Goal: Information Seeking & Learning: Learn about a topic

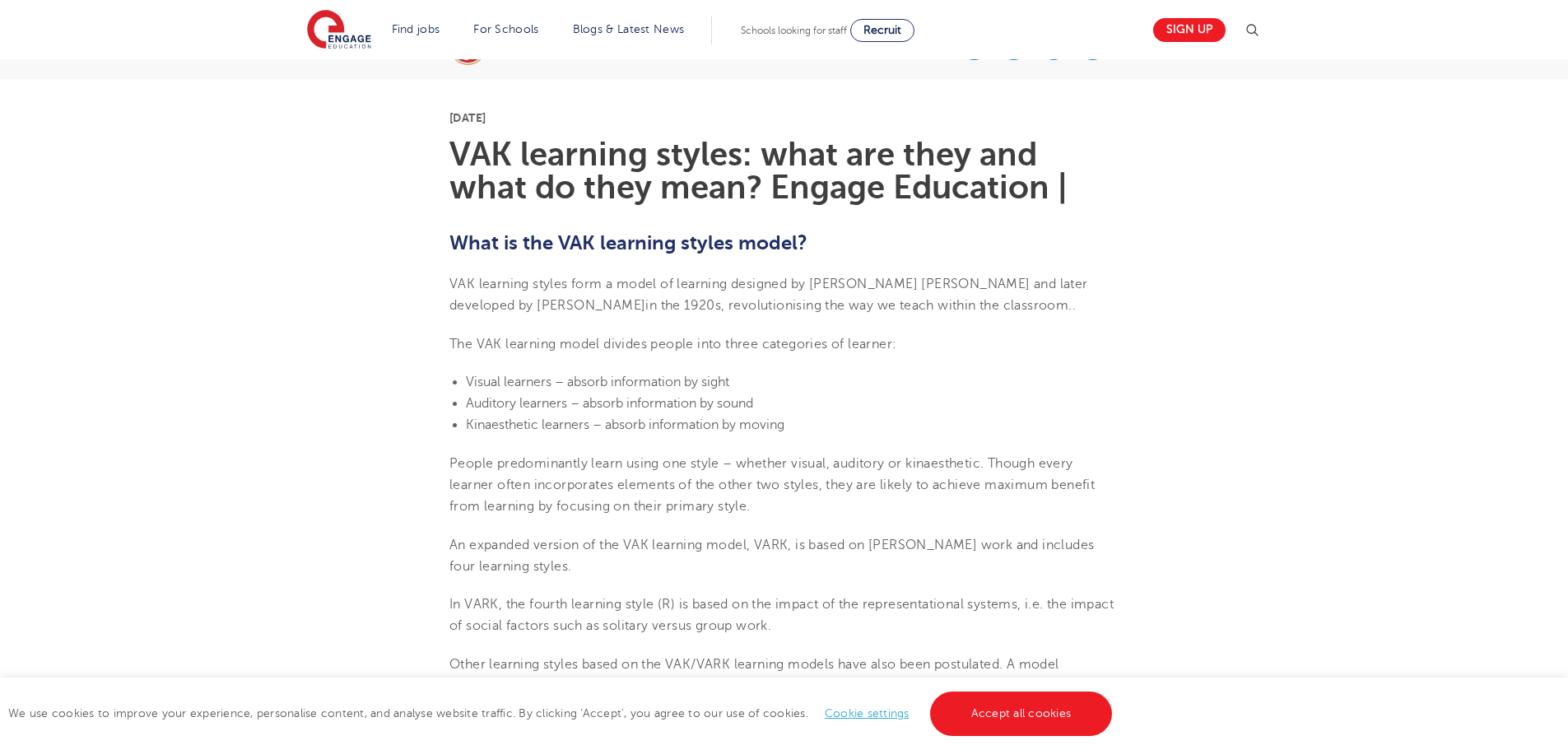
scroll to position [494, 0]
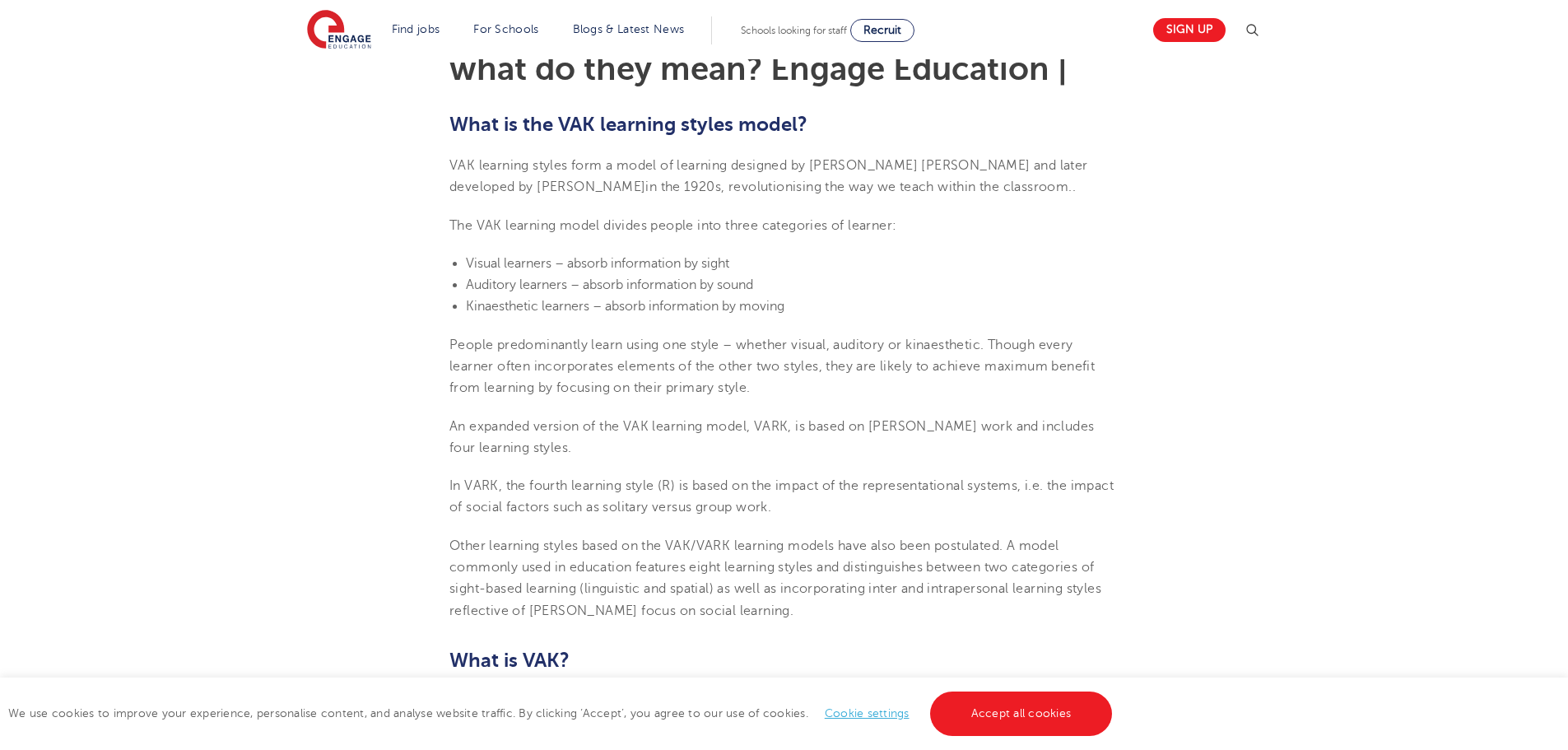
drag, startPoint x: 367, startPoint y: 564, endPoint x: 1364, endPoint y: 550, distance: 997.1
drag, startPoint x: 1364, startPoint y: 550, endPoint x: 1462, endPoint y: 629, distance: 125.9
drag, startPoint x: 1276, startPoint y: 529, endPoint x: 1303, endPoint y: 603, distance: 78.8
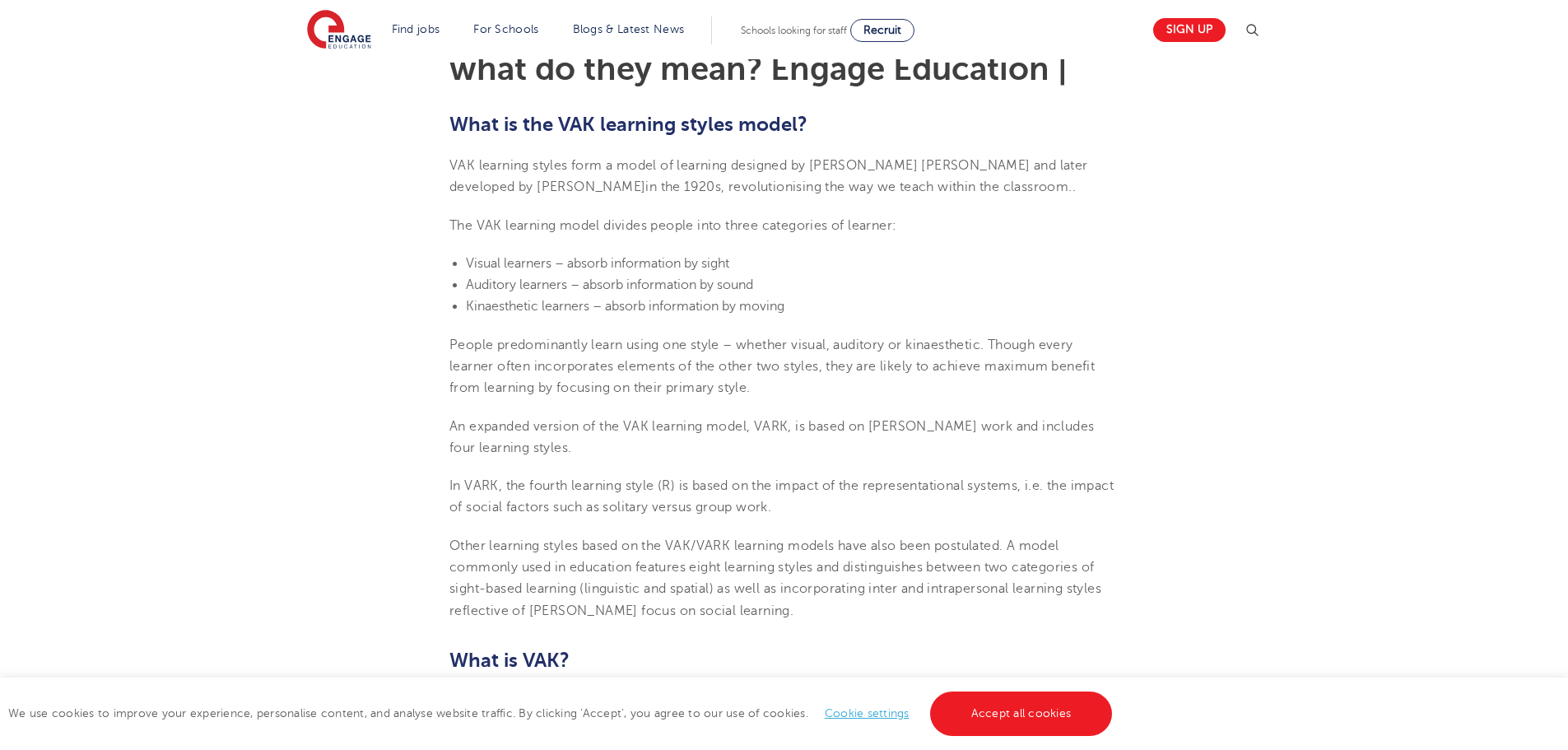
drag, startPoint x: 1296, startPoint y: 593, endPoint x: 1297, endPoint y: 628, distance: 35.0
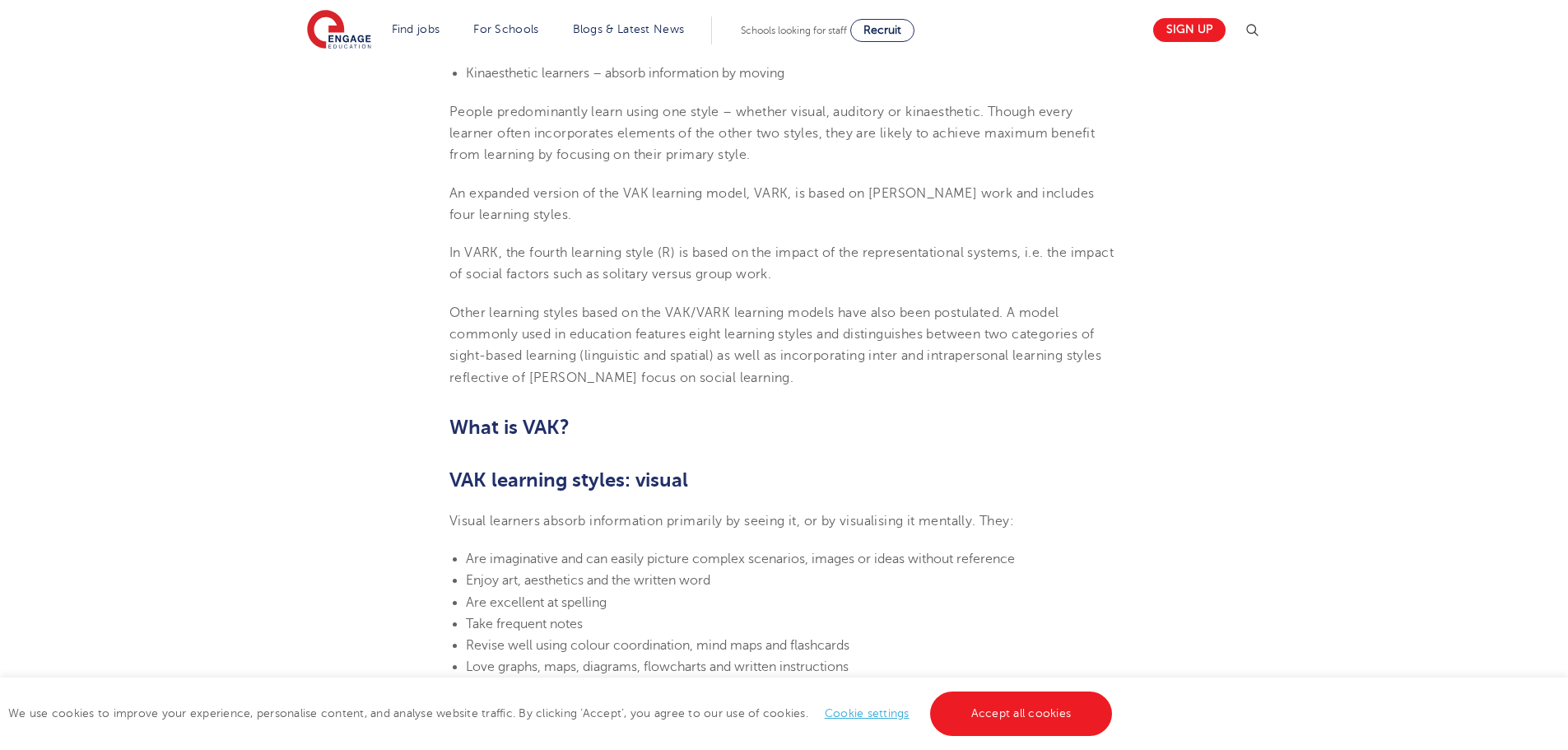
scroll to position [741, 0]
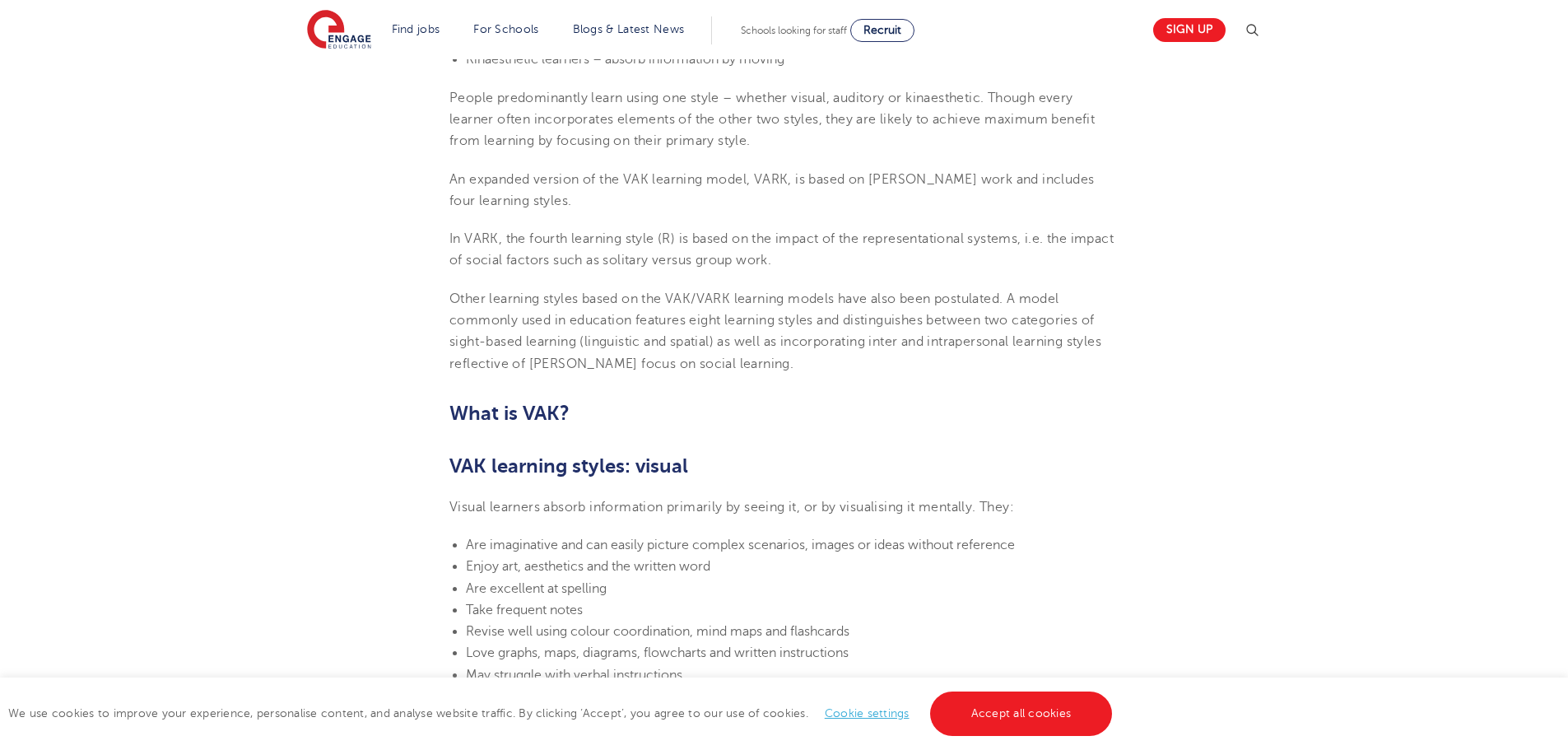
drag, startPoint x: 1202, startPoint y: 418, endPoint x: 1290, endPoint y: 545, distance: 154.5
drag, startPoint x: 1055, startPoint y: 585, endPoint x: 1331, endPoint y: 603, distance: 276.6
drag, startPoint x: 1331, startPoint y: 603, endPoint x: 1409, endPoint y: 632, distance: 83.2
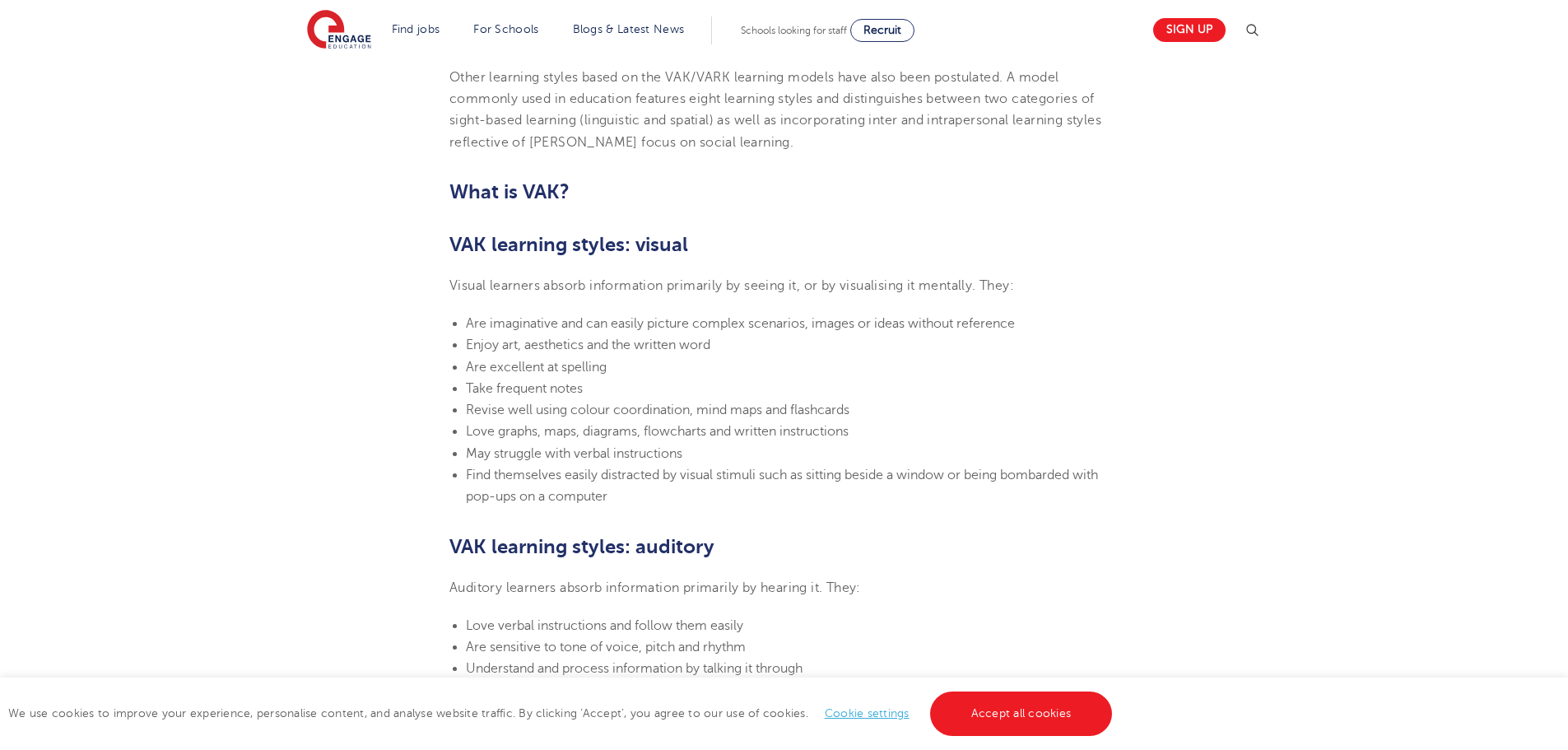
scroll to position [987, 0]
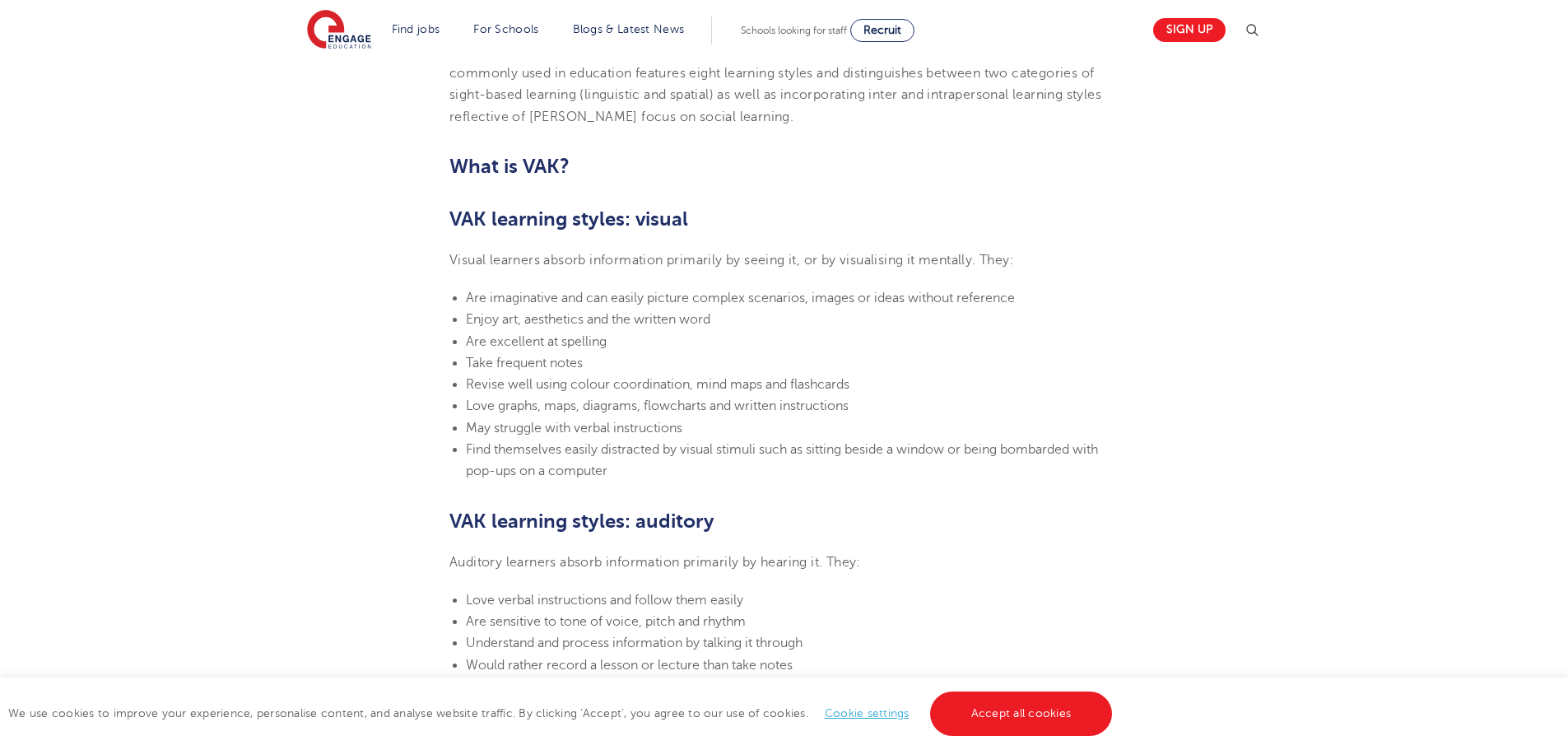
drag, startPoint x: 1214, startPoint y: 592, endPoint x: 1580, endPoint y: 694, distance: 379.9
drag, startPoint x: 1580, startPoint y: 694, endPoint x: 1201, endPoint y: 609, distance: 388.4
click at [1201, 609] on section "[DATE] VAK learning styles: what are they and what do they mean? Engage Educati…" at bounding box center [784, 618] width 999 height 2303
drag, startPoint x: 1198, startPoint y: 604, endPoint x: 1145, endPoint y: 622, distance: 56.0
click at [1145, 622] on section "[DATE] VAK learning styles: what are they and what do they mean? Engage Educati…" at bounding box center [784, 618] width 999 height 2303
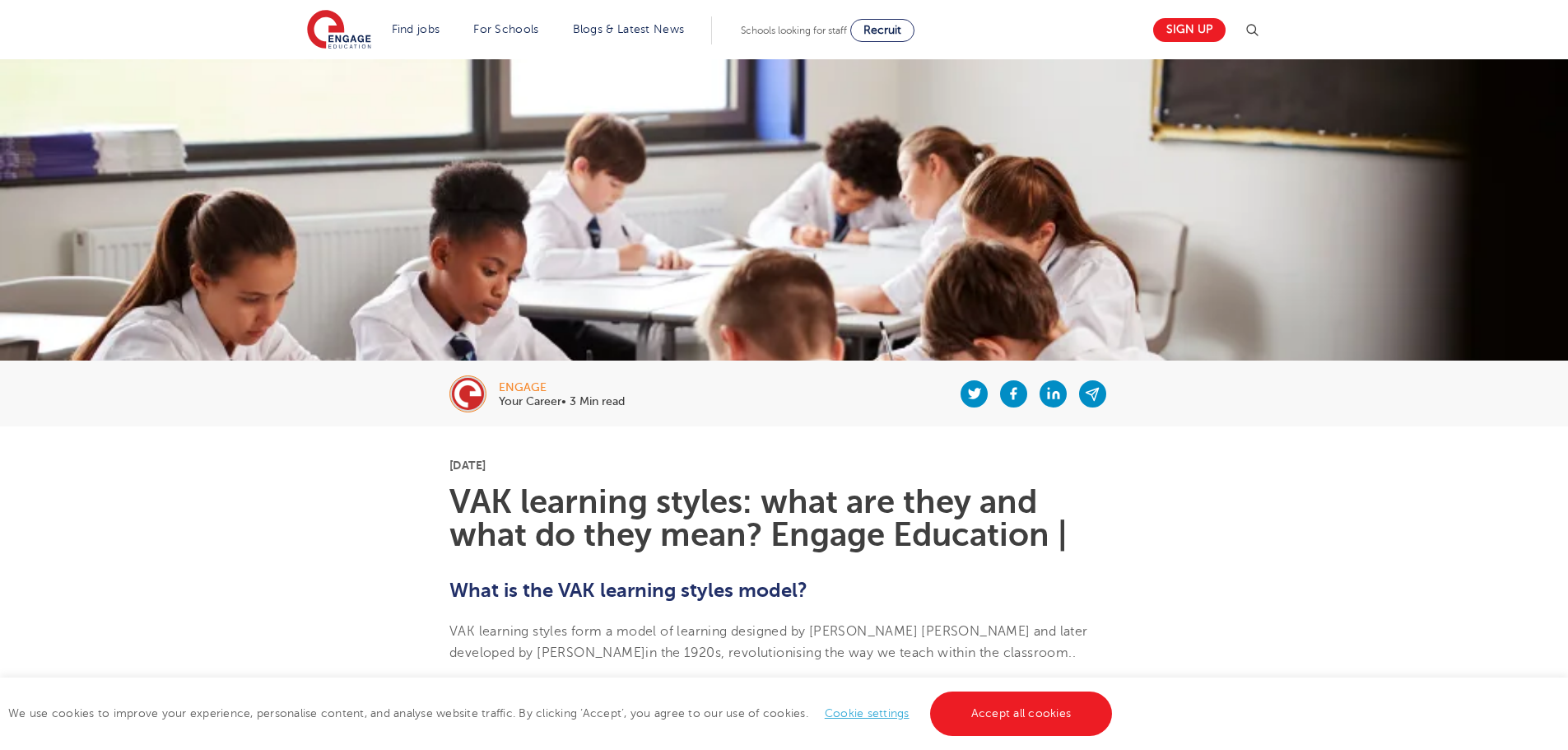
scroll to position [0, 0]
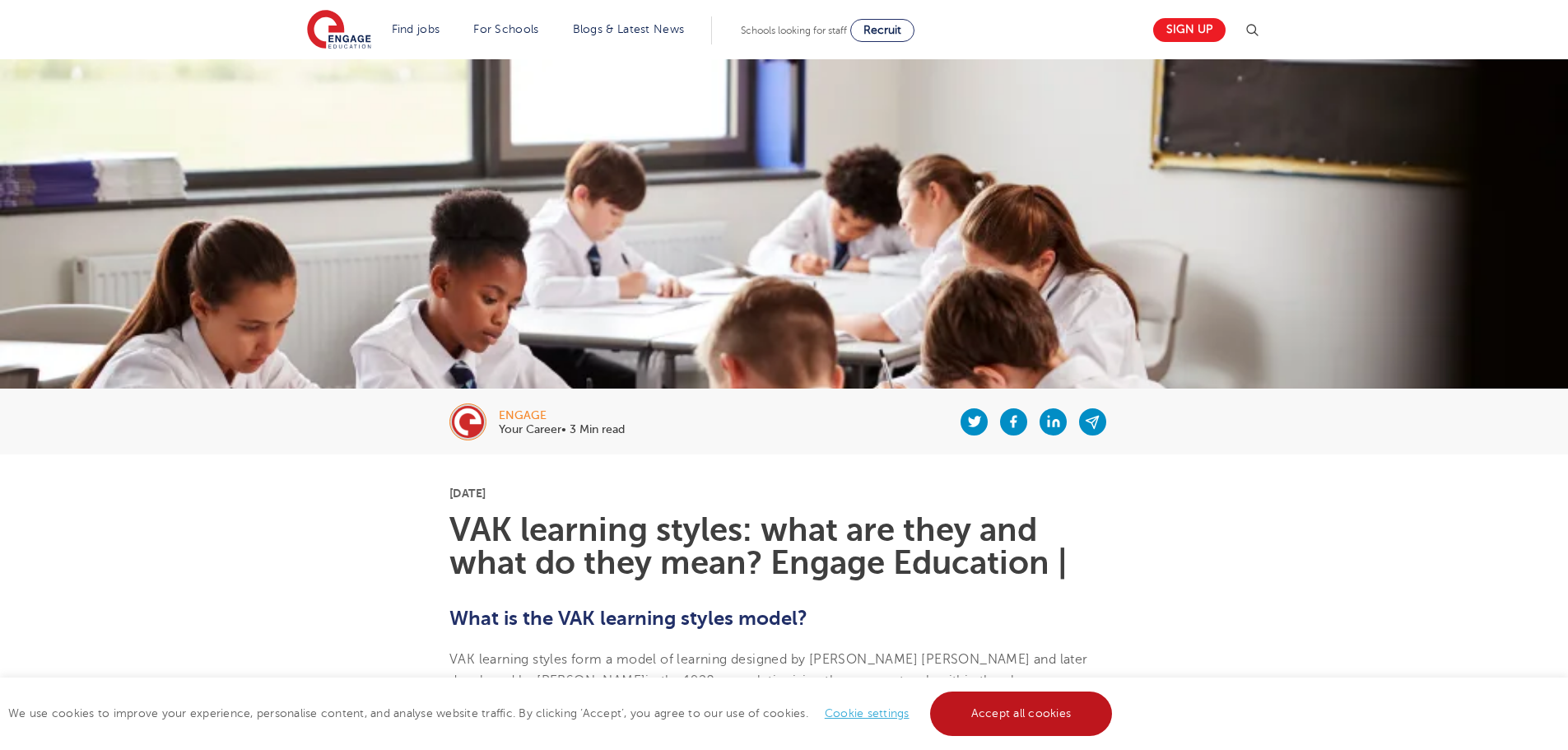
click at [1056, 713] on link "Accept all cookies" at bounding box center [1022, 714] width 183 height 45
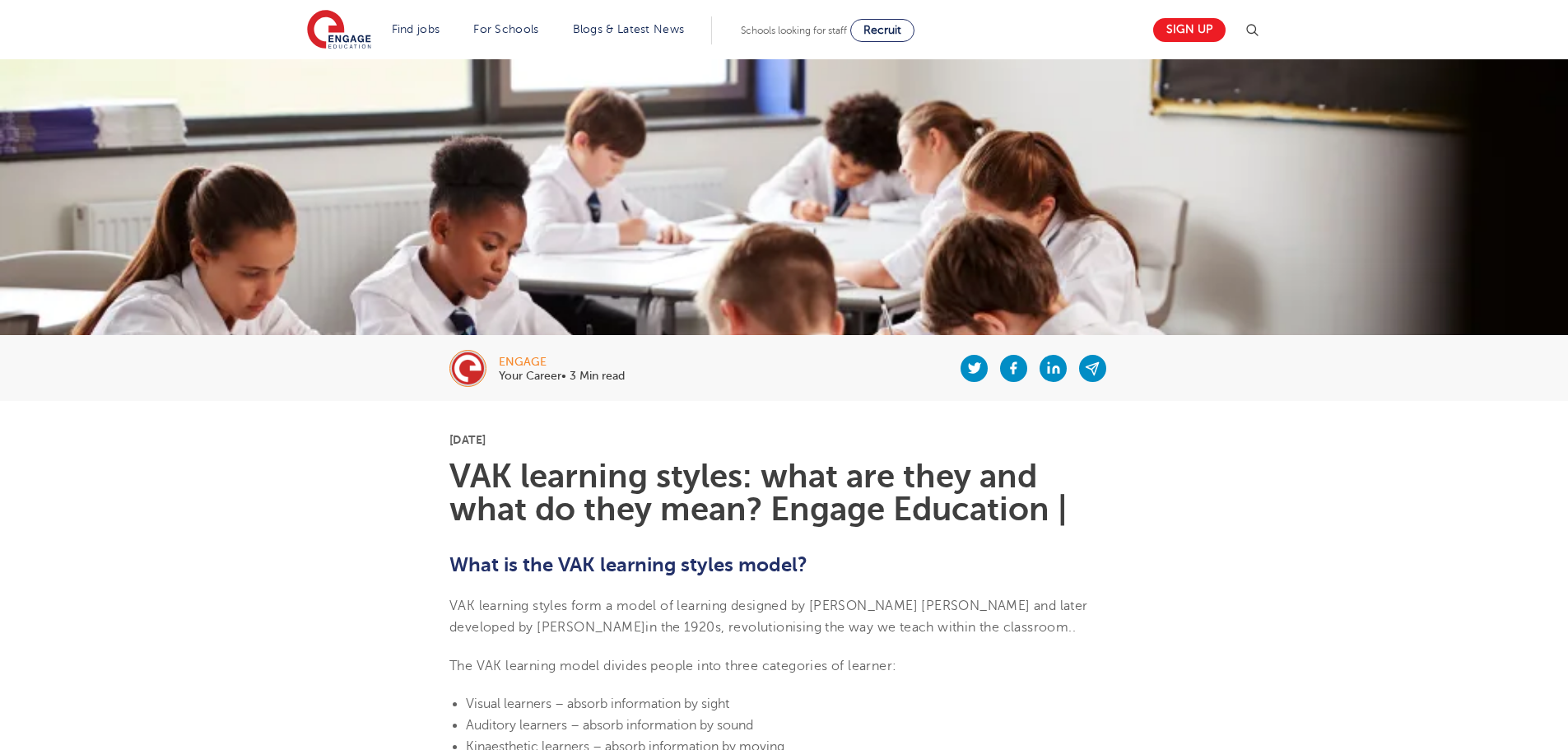
scroll to position [82, 0]
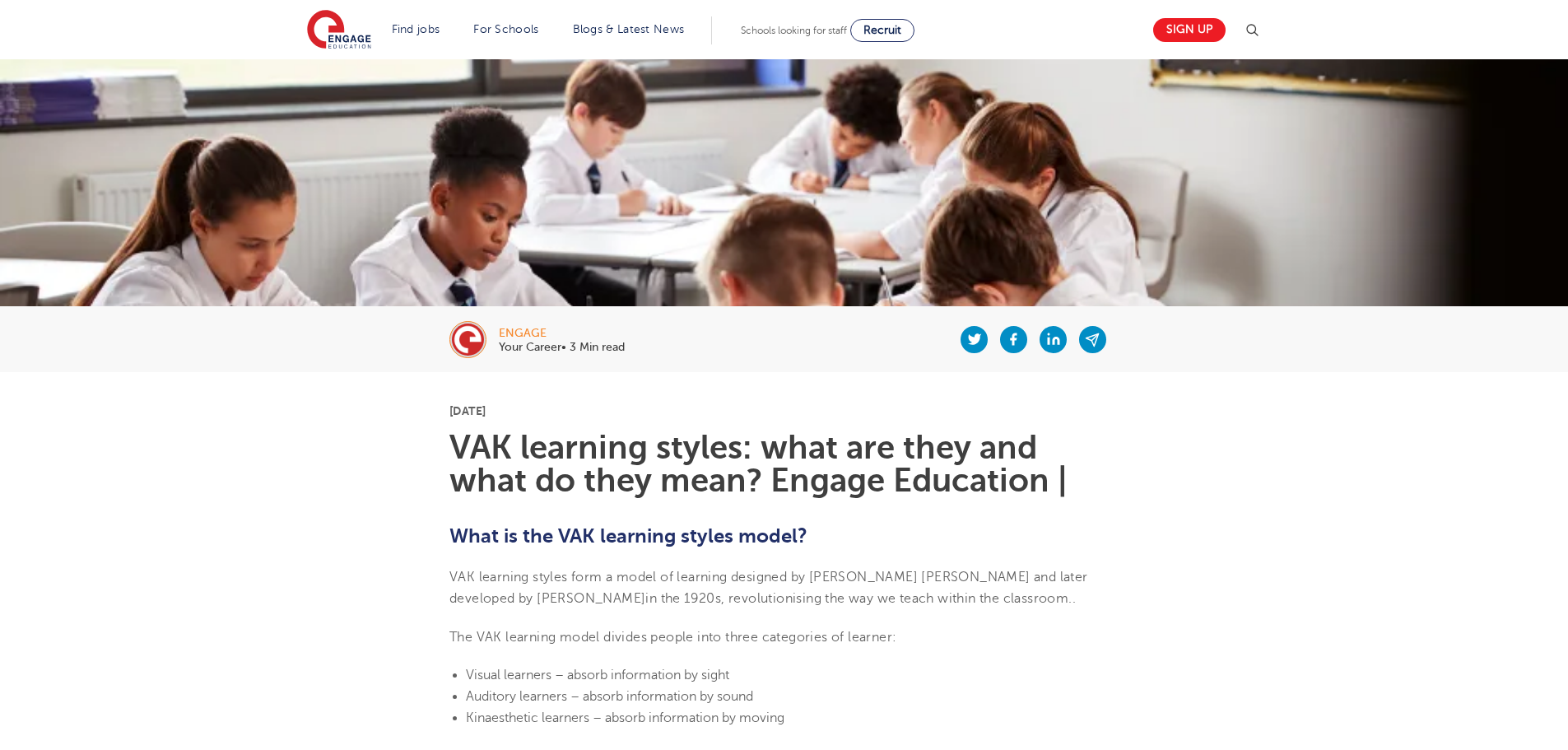
drag, startPoint x: 1319, startPoint y: 598, endPoint x: 1450, endPoint y: 617, distance: 132.4
drag, startPoint x: 1450, startPoint y: 617, endPoint x: 1310, endPoint y: 672, distance: 150.4
drag, startPoint x: 1099, startPoint y: 338, endPoint x: 1305, endPoint y: 363, distance: 207.5
drag, startPoint x: 1305, startPoint y: 363, endPoint x: 1186, endPoint y: 412, distance: 128.7
